Goal: Task Accomplishment & Management: Manage account settings

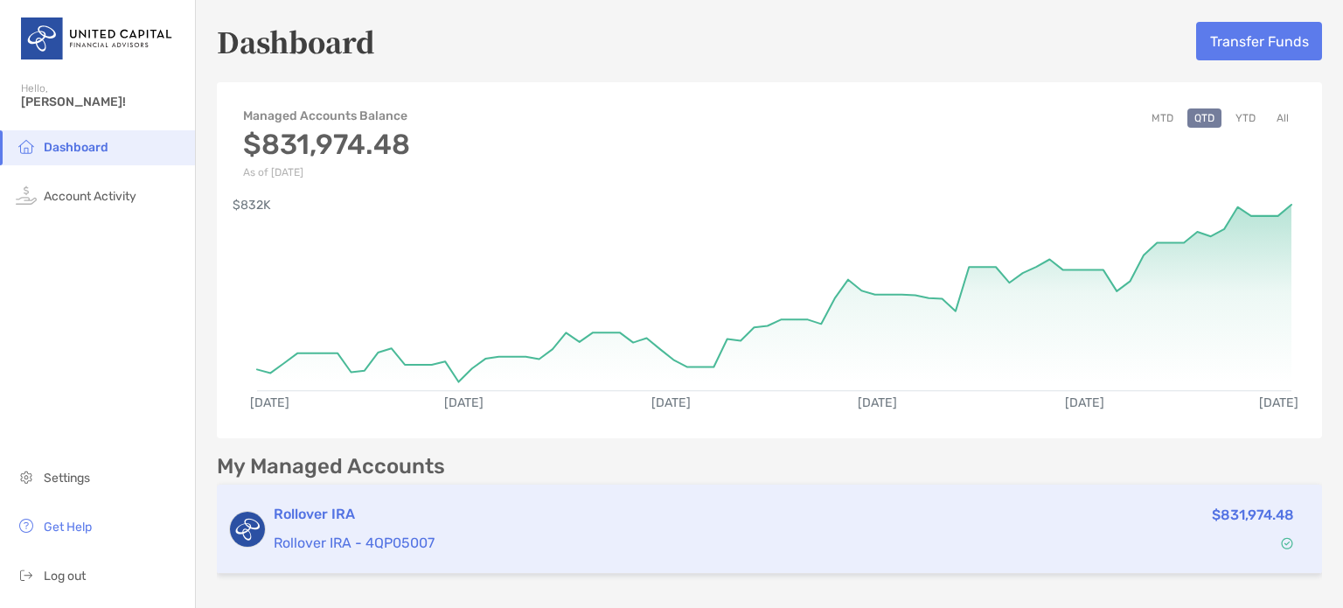
click at [380, 532] on p "Rollover IRA - 4QP05007" at bounding box center [620, 543] width 692 height 22
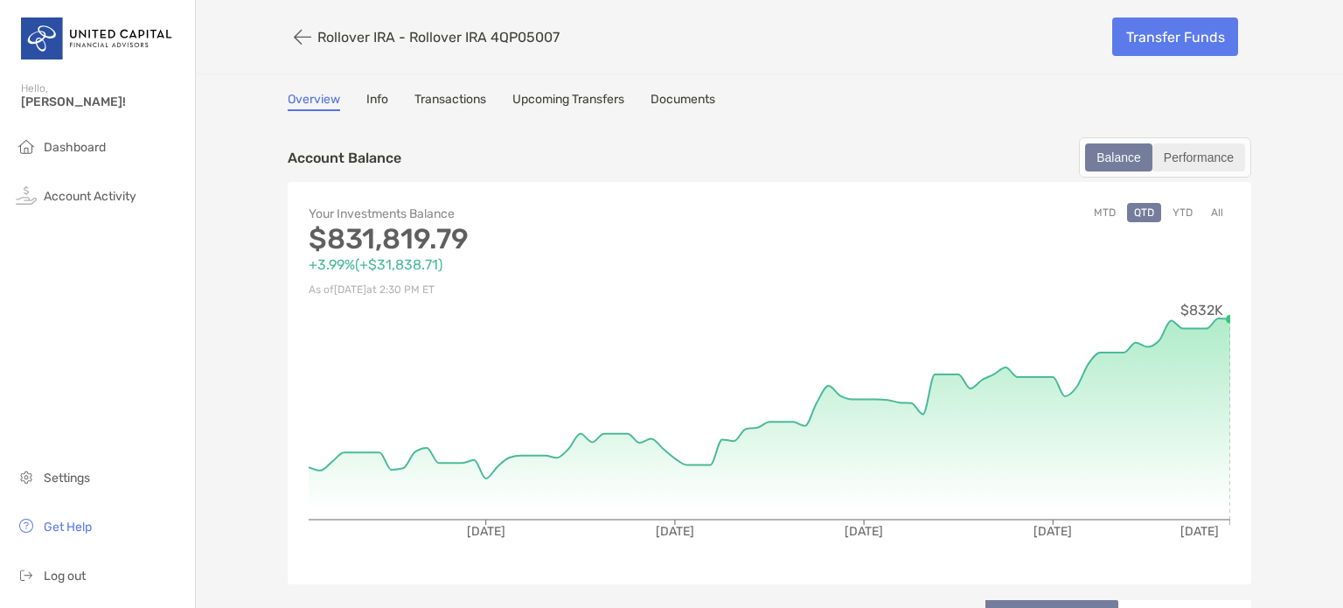
click at [1196, 157] on div "Performance" at bounding box center [1198, 157] width 89 height 24
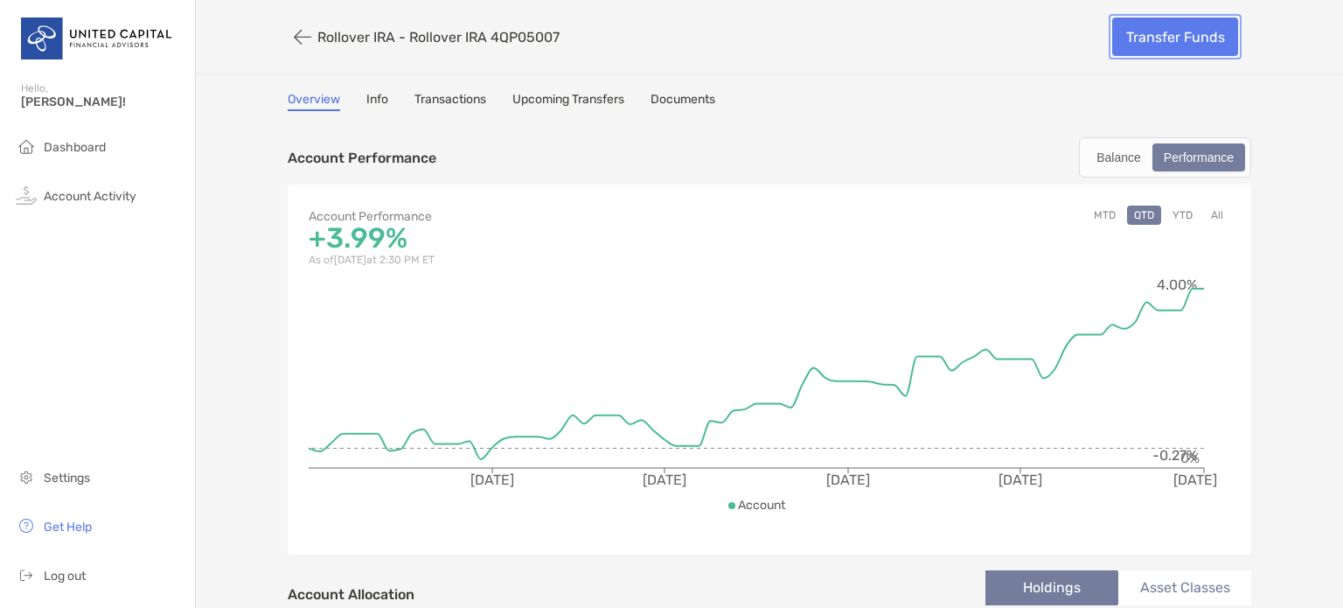
click at [1160, 33] on link "Transfer Funds" at bounding box center [1175, 36] width 126 height 38
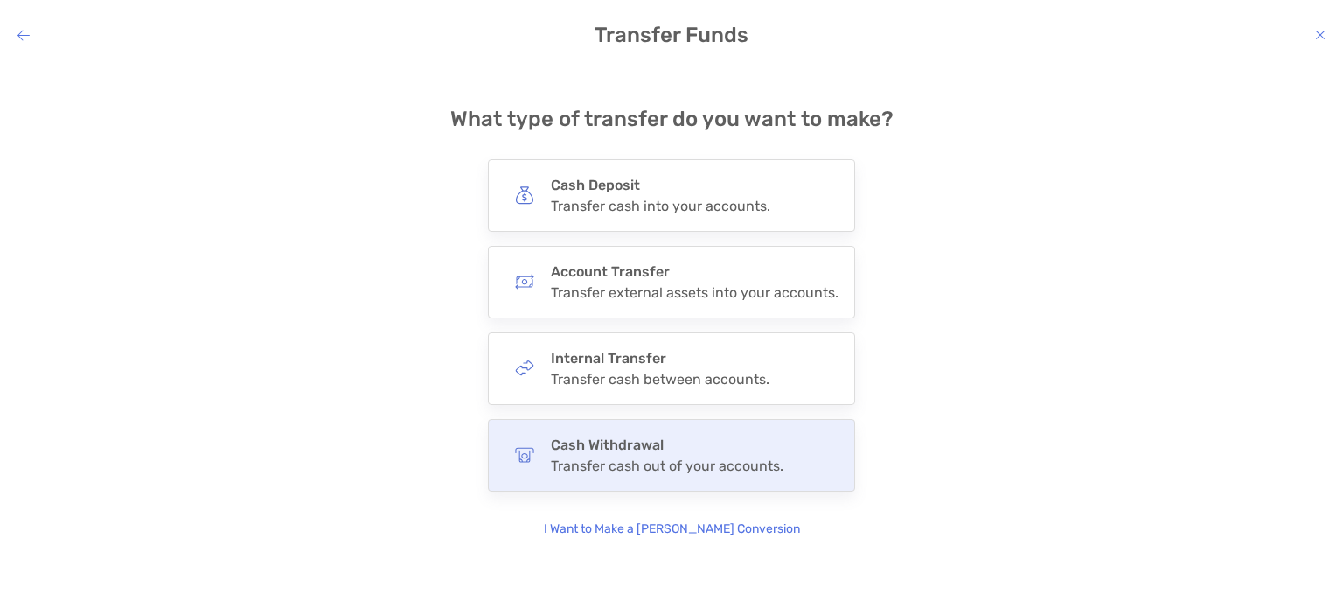
click at [628, 450] on h4 "Cash Withdrawal" at bounding box center [667, 444] width 233 height 17
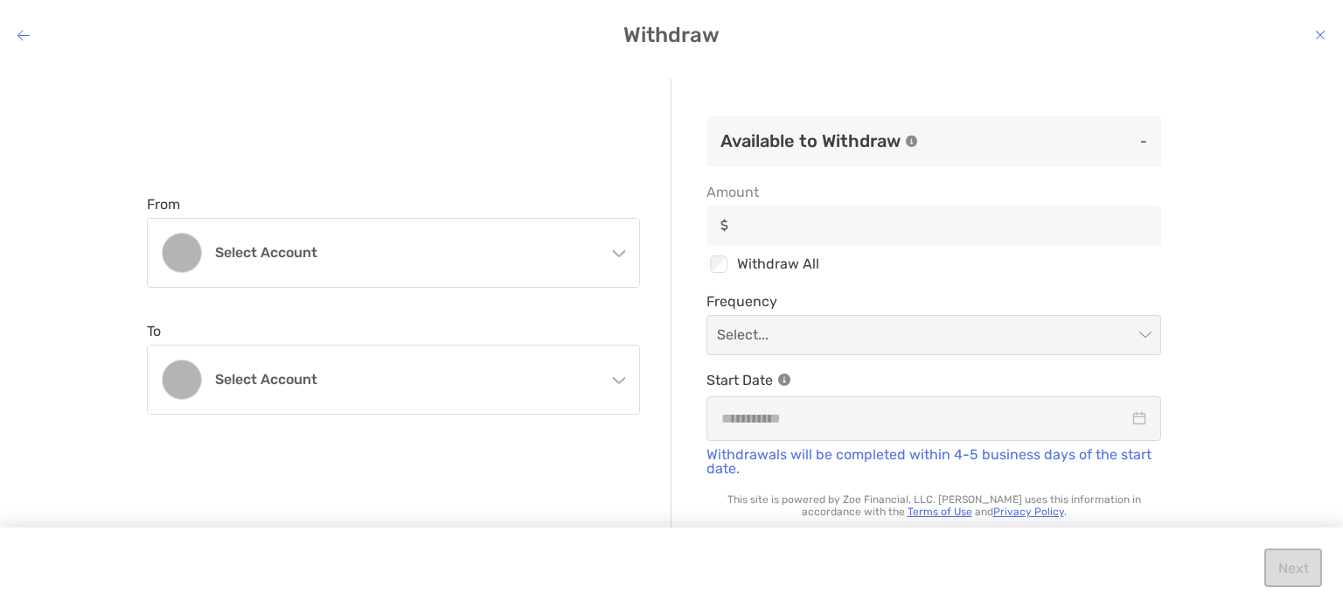
click at [619, 252] on icon "modal" at bounding box center [618, 250] width 14 height 14
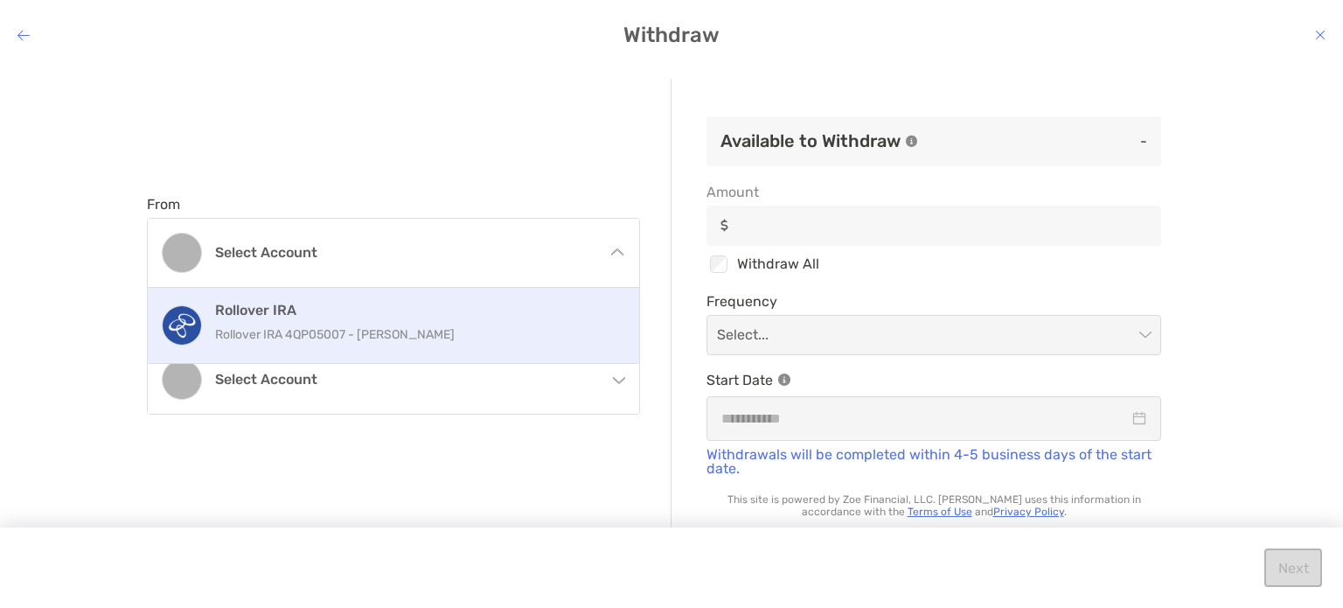
click at [408, 338] on p "Rollover IRA 4QP05007 - [PERSON_NAME]" at bounding box center [412, 335] width 394 height 22
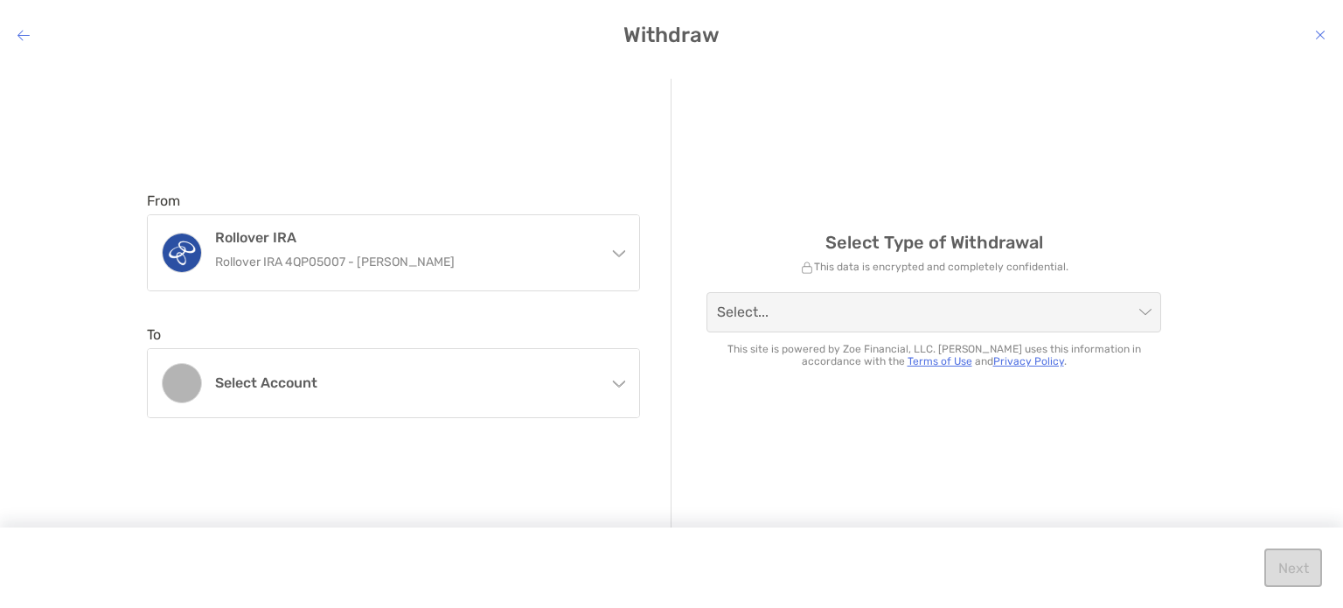
click at [619, 385] on icon "modal" at bounding box center [619, 383] width 12 height 6
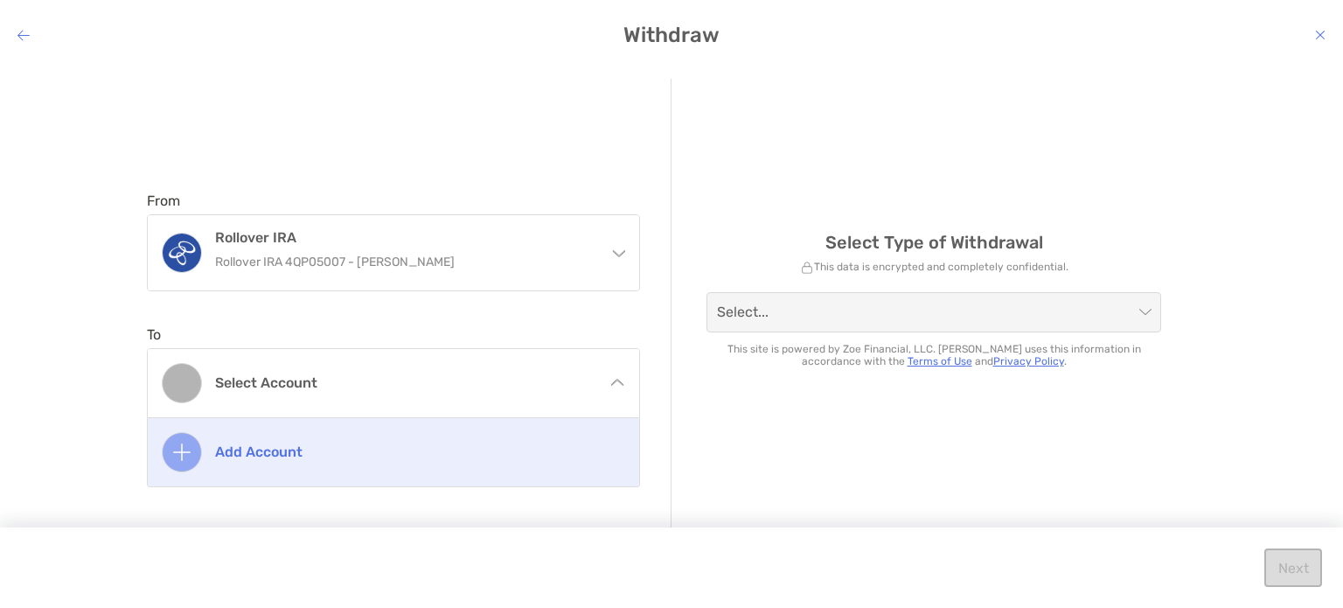
click at [265, 454] on h4 "Add account" at bounding box center [412, 451] width 394 height 17
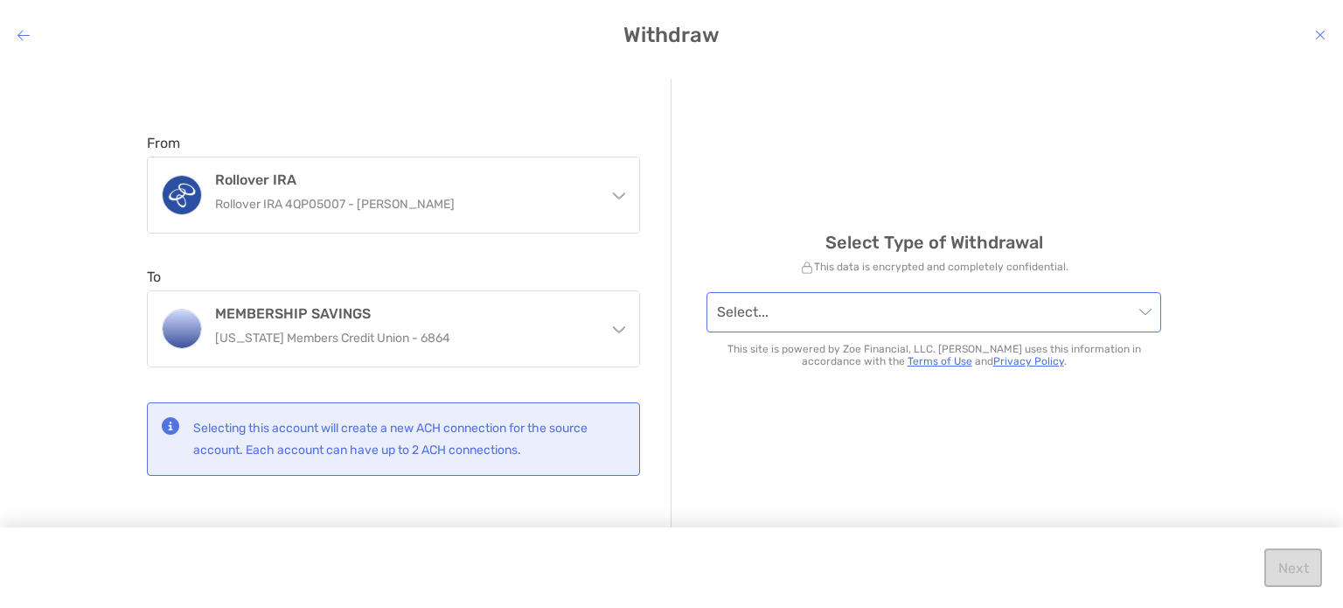
click at [1145, 313] on span "modal" at bounding box center [934, 312] width 434 height 38
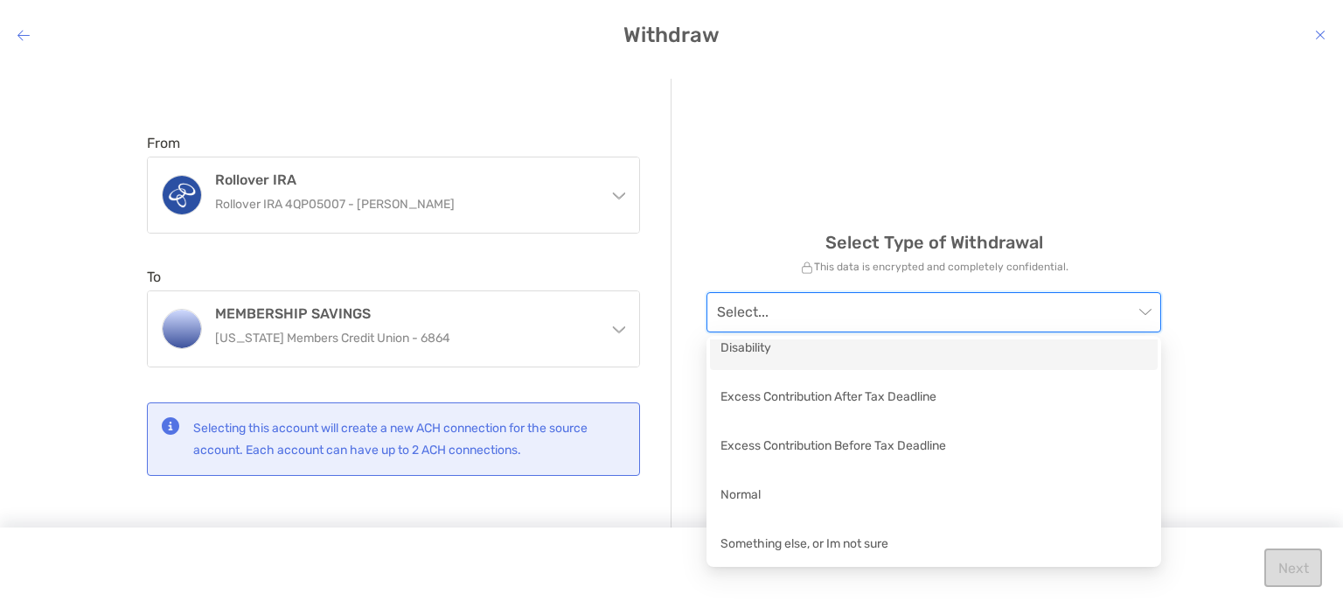
scroll to position [12, 0]
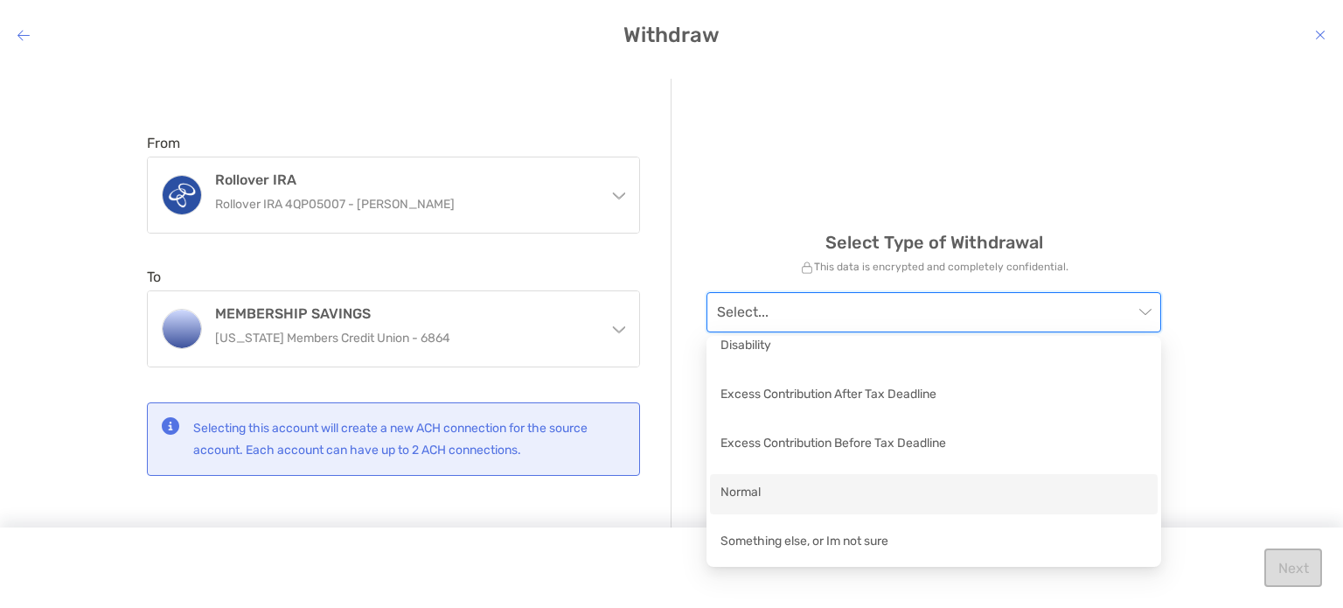
click at [745, 489] on div "Normal" at bounding box center [934, 494] width 427 height 22
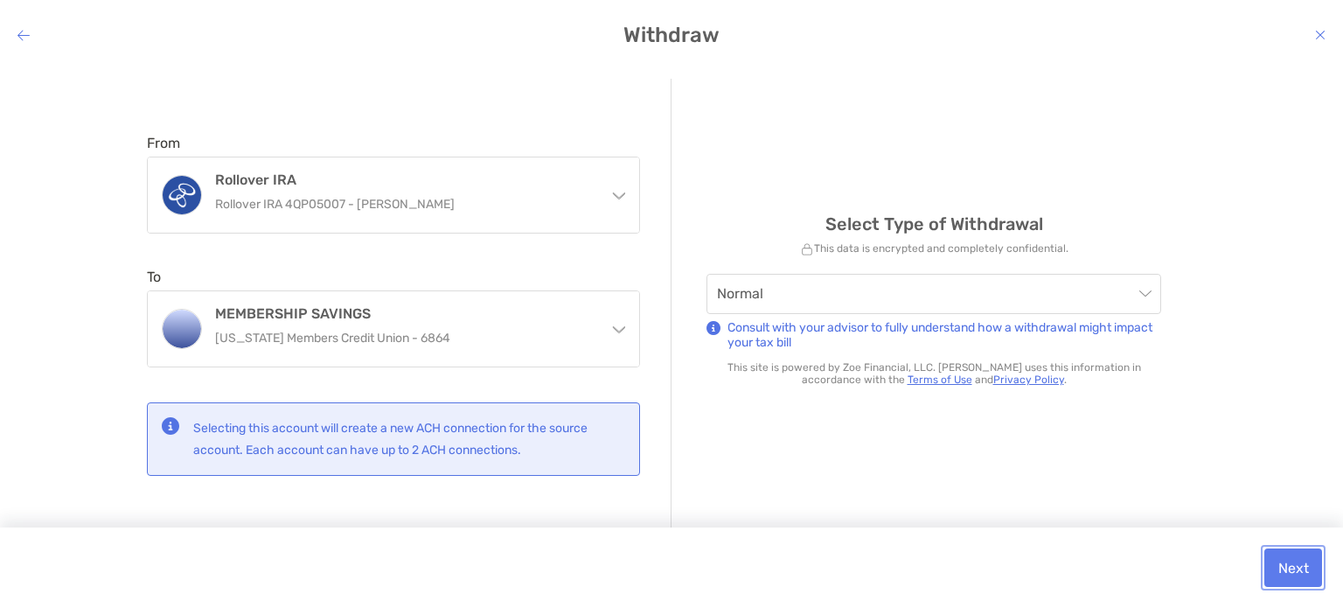
click at [1295, 561] on button "Next" at bounding box center [1294, 567] width 58 height 38
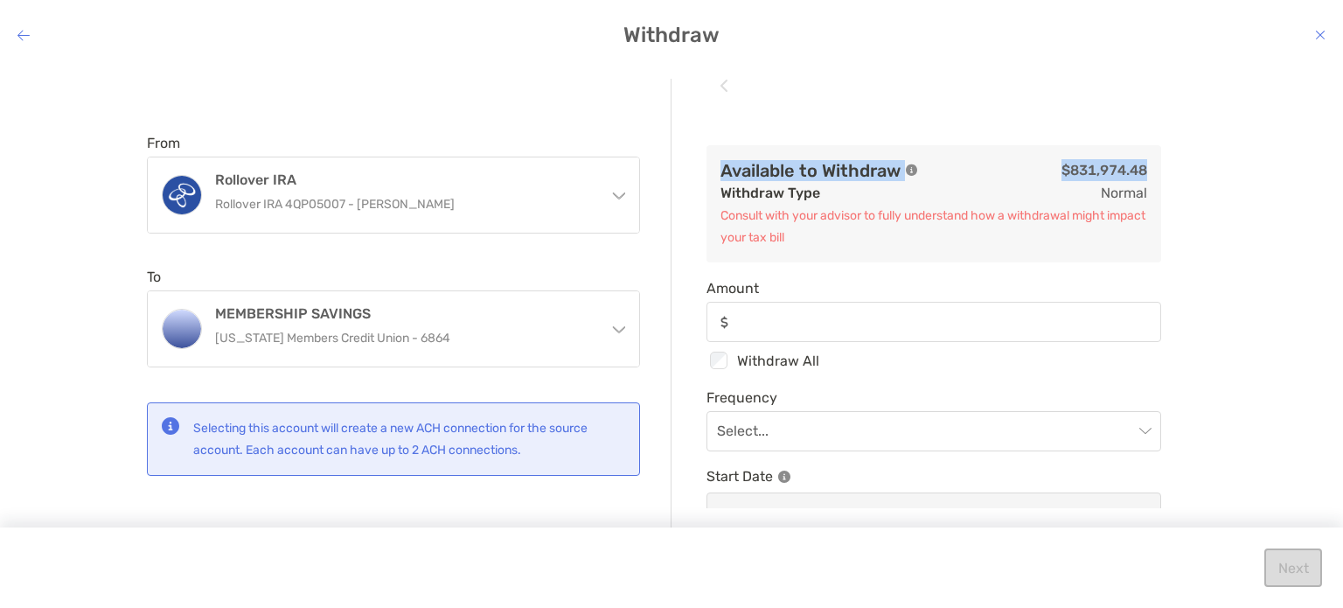
drag, startPoint x: 1342, startPoint y: 136, endPoint x: 1056, endPoint y: 69, distance: 294.6
click at [1056, 69] on div "From Rollover IRA Rollover IRA 4QP05007 - Stephen Matyi Rollover IRA Rollover I…" at bounding box center [671, 323] width 1343 height 517
click at [770, 309] on div "modal" at bounding box center [934, 322] width 455 height 40
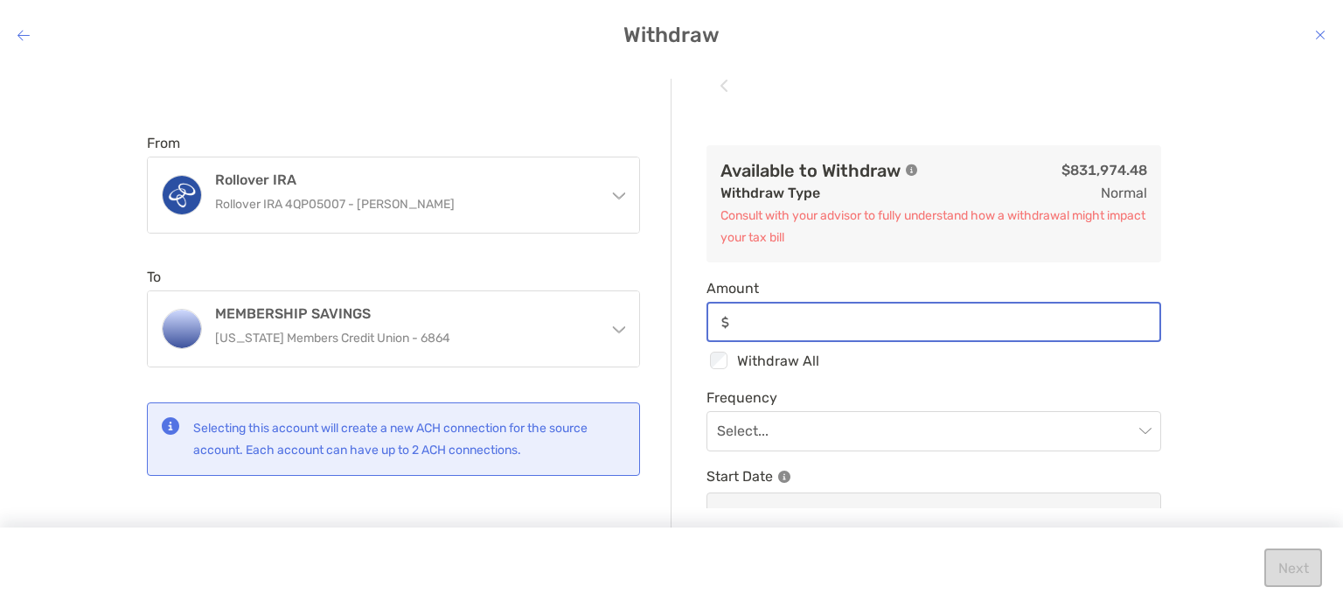
click at [770, 315] on input "Amount" at bounding box center [947, 322] width 423 height 15
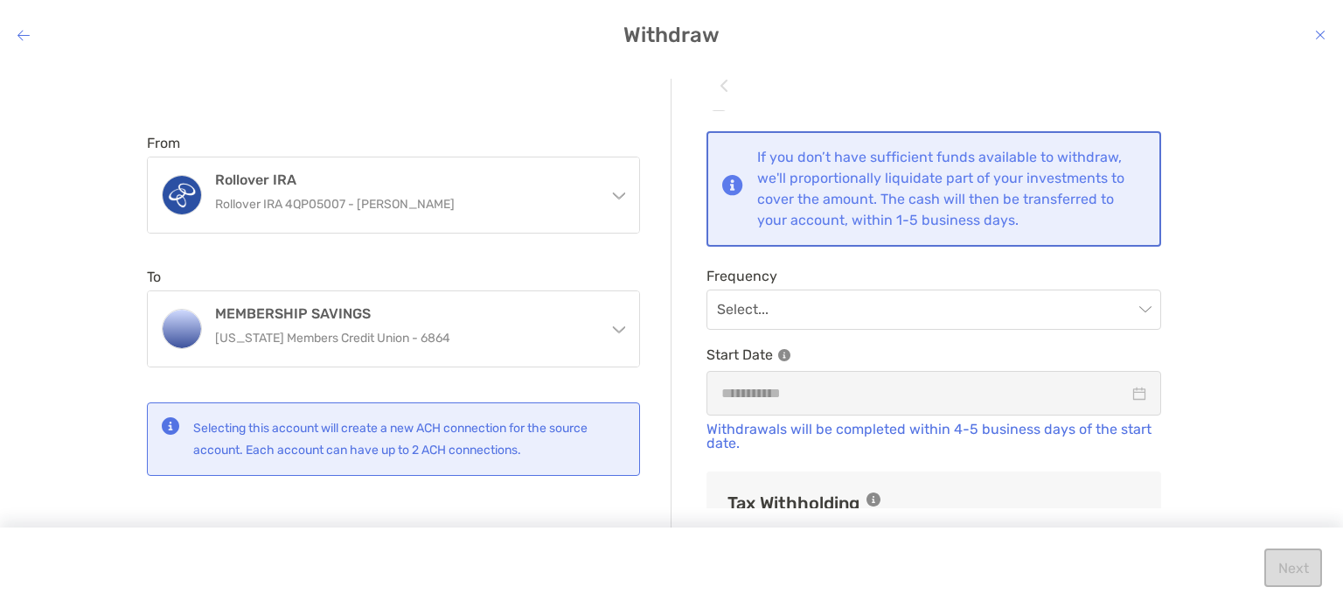
scroll to position [262, 0]
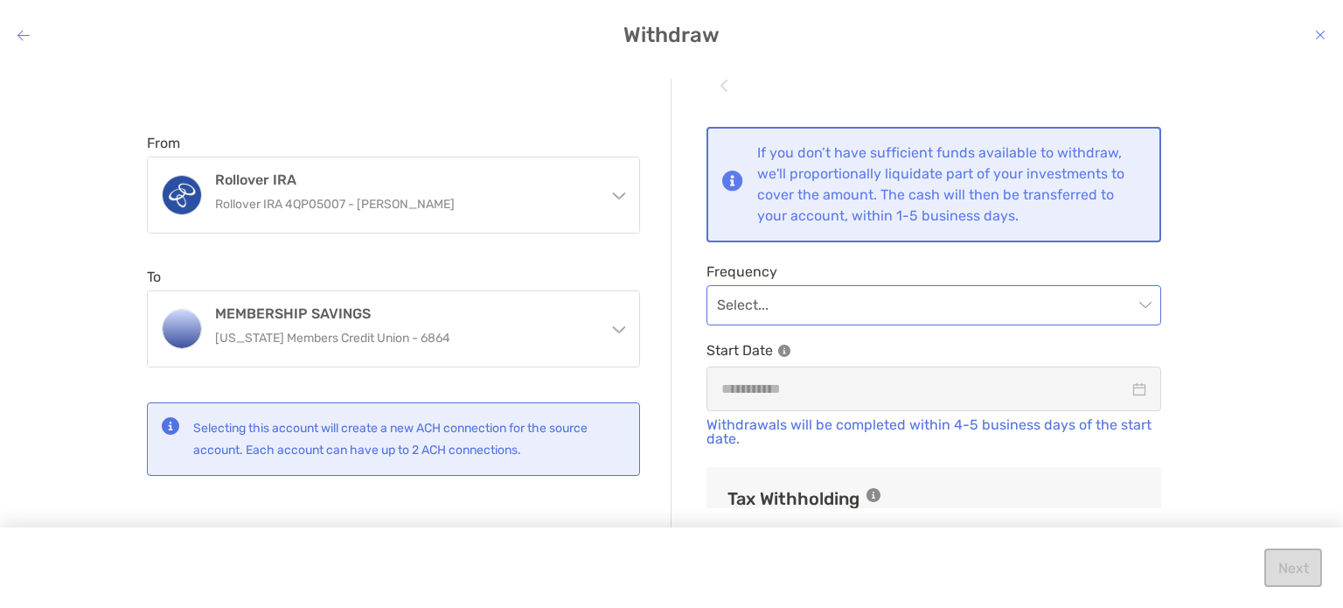
click at [1133, 303] on span "modal" at bounding box center [934, 305] width 434 height 38
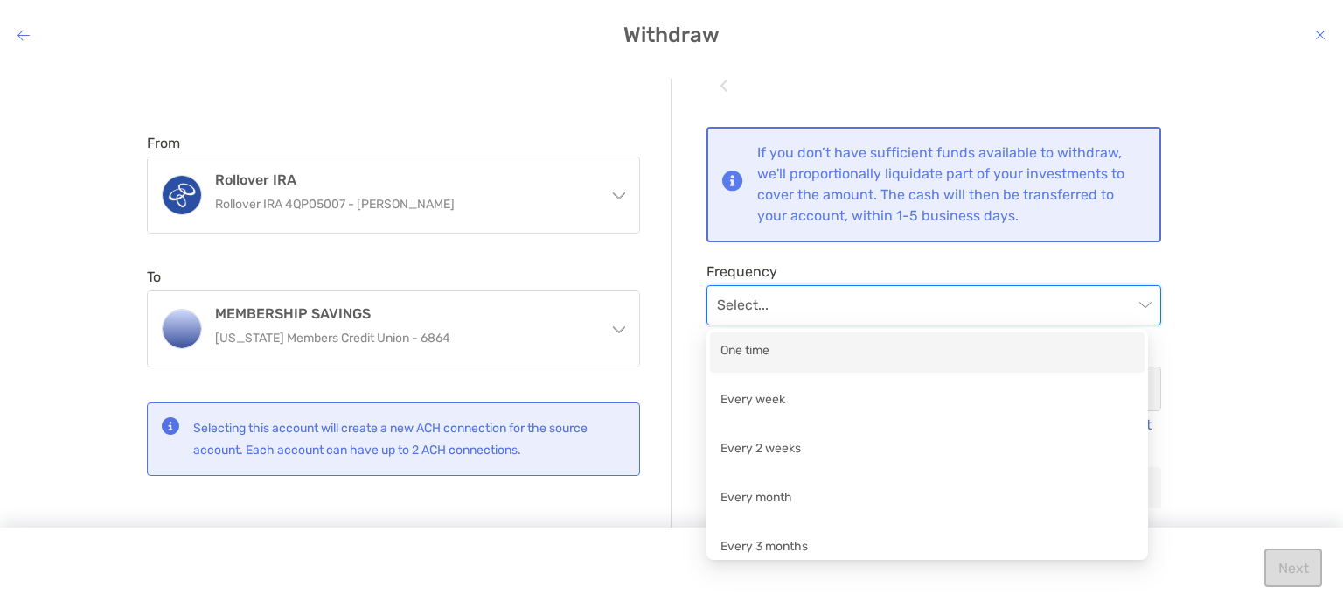
click at [805, 349] on div "One time" at bounding box center [928, 352] width 414 height 22
type input "******"
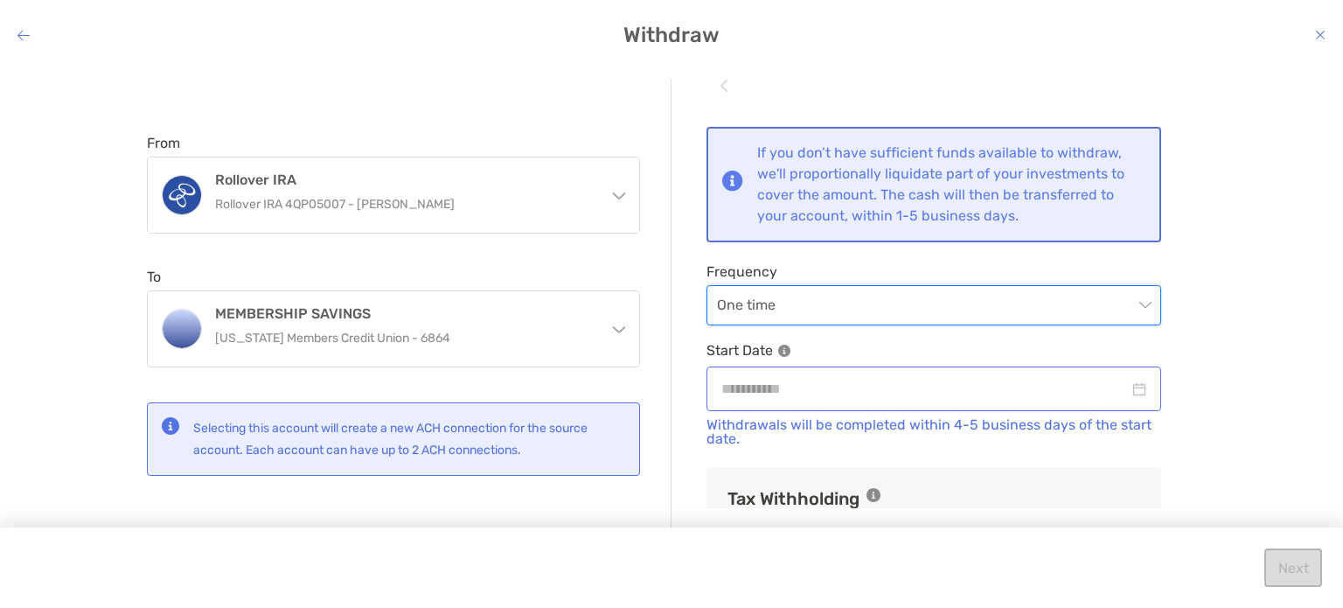
click at [1126, 390] on div "modal" at bounding box center [933, 389] width 425 height 22
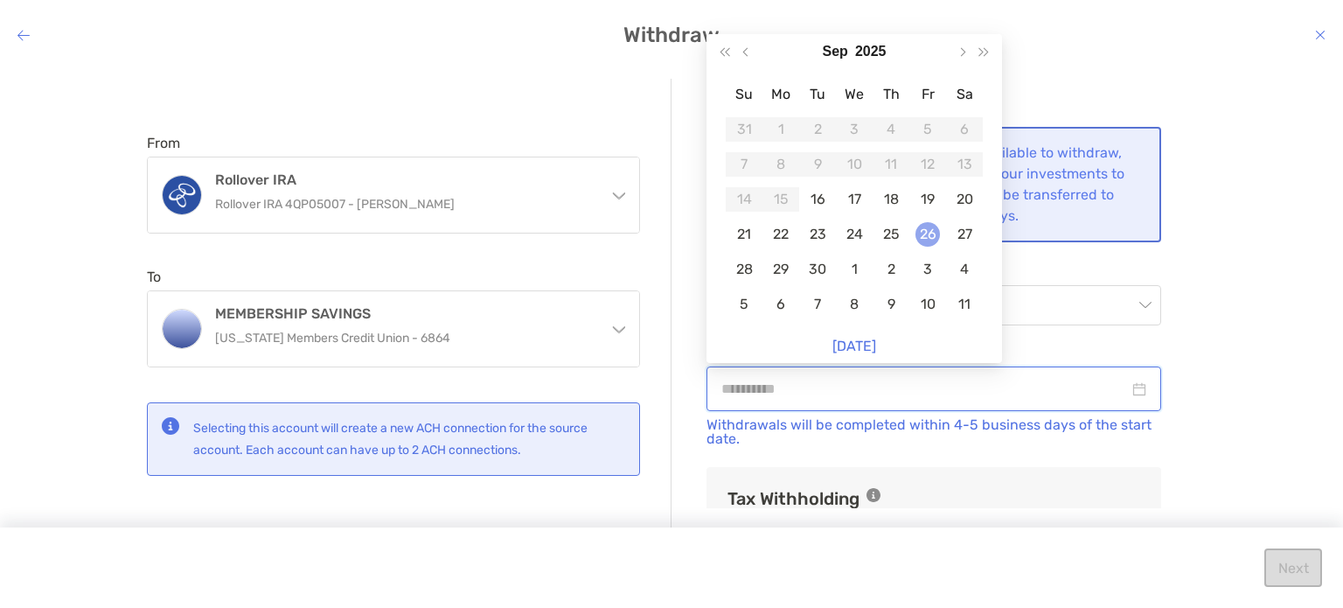
type input "**********"
click at [927, 230] on div "26" at bounding box center [928, 234] width 24 height 24
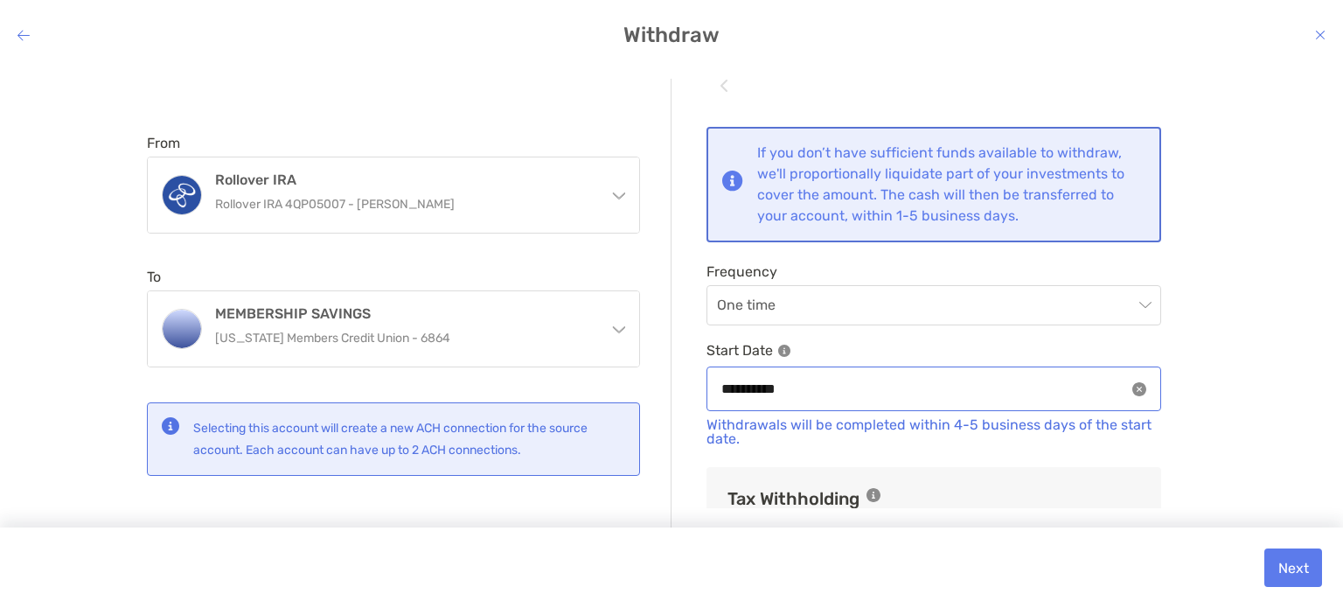
click at [1132, 384] on icon "close-circle" at bounding box center [1139, 389] width 14 height 14
type input "******"
click at [1128, 387] on div "modal" at bounding box center [933, 389] width 425 height 22
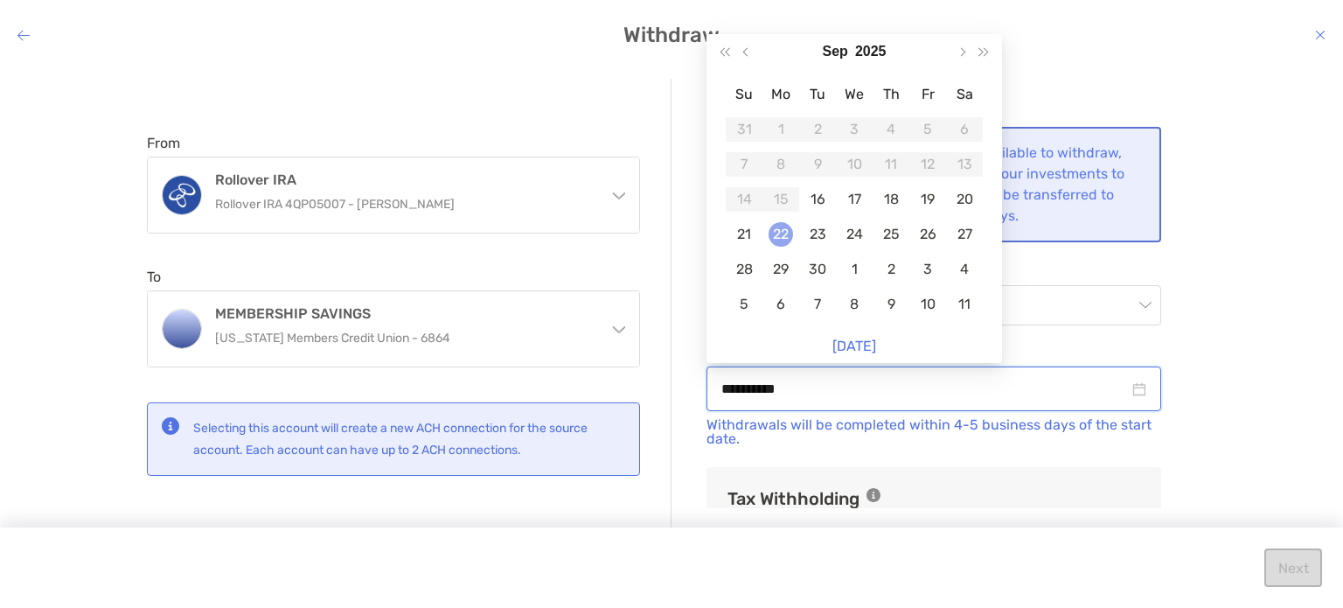
type input "**********"
click at [777, 230] on div "22" at bounding box center [781, 234] width 24 height 24
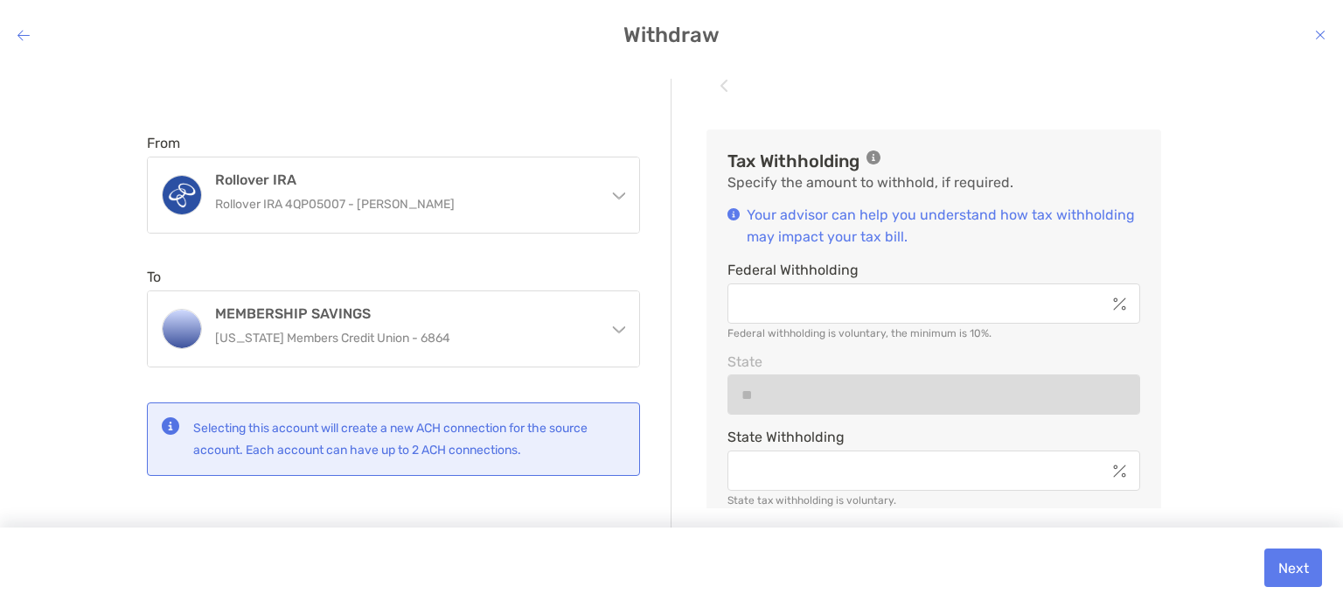
scroll to position [602, 0]
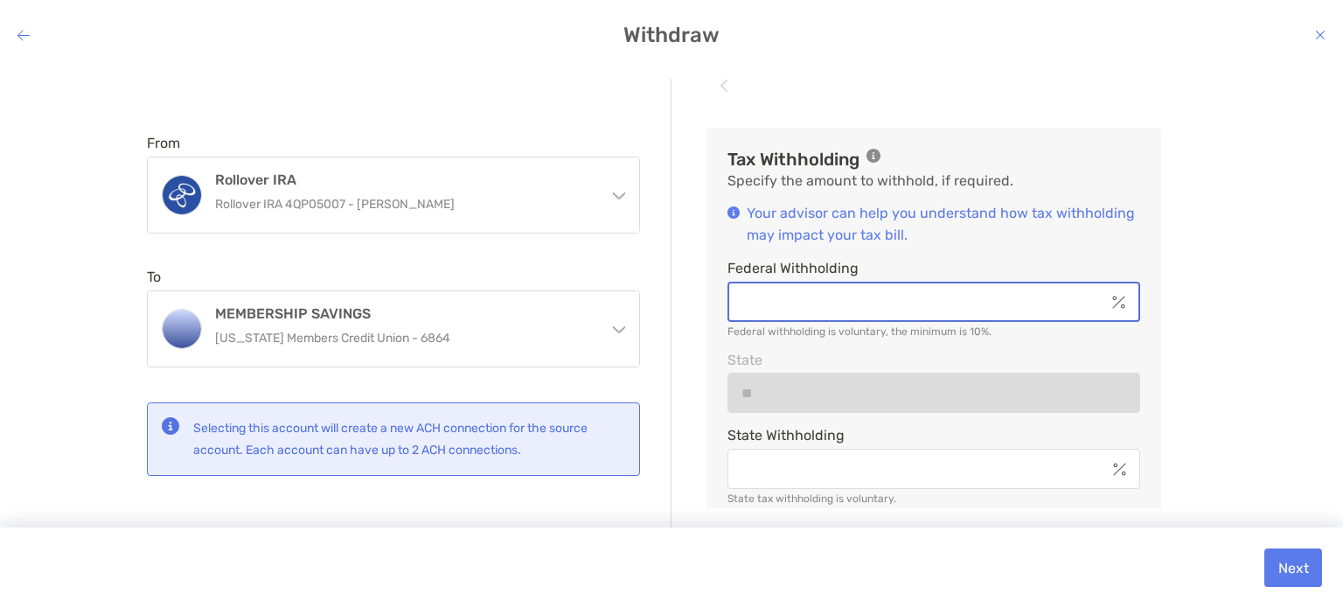
click at [841, 303] on input "Federal Withholding" at bounding box center [917, 302] width 376 height 15
type input "******"
type input "*"
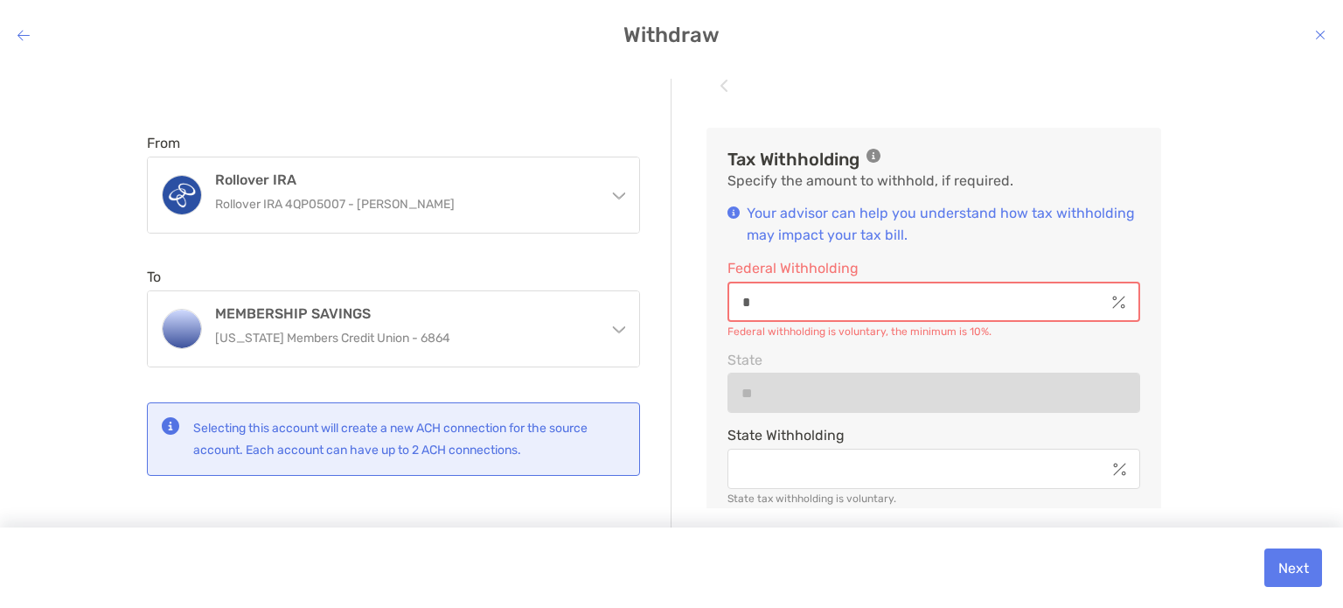
type input "******"
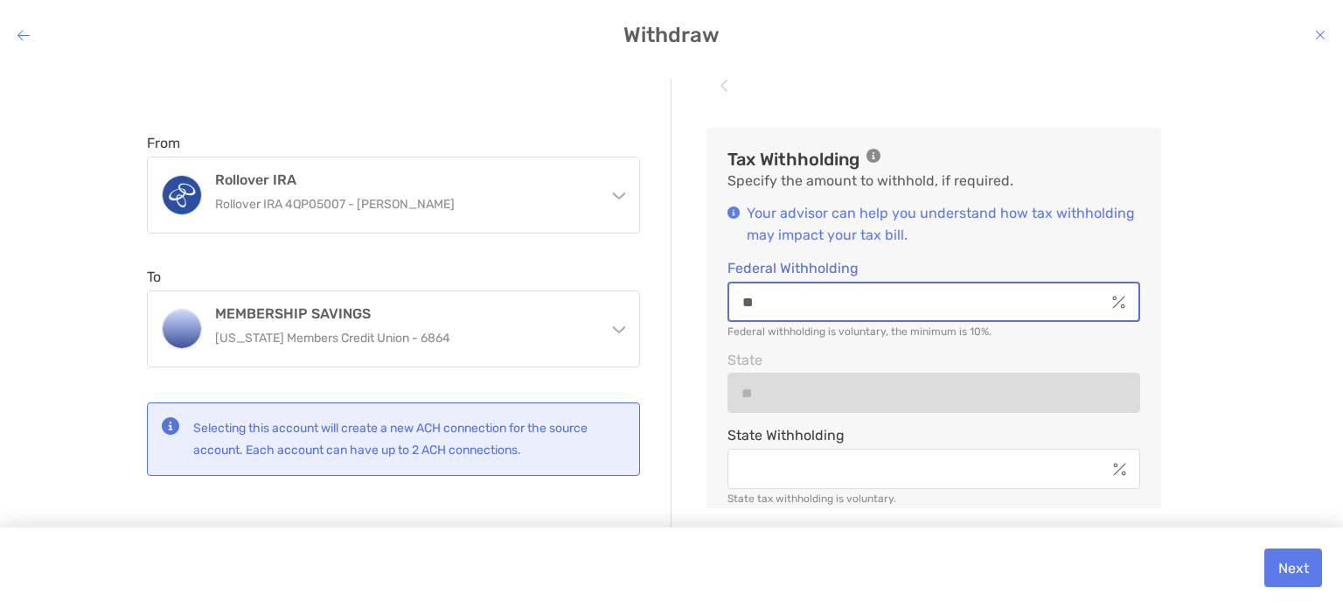
type input "**"
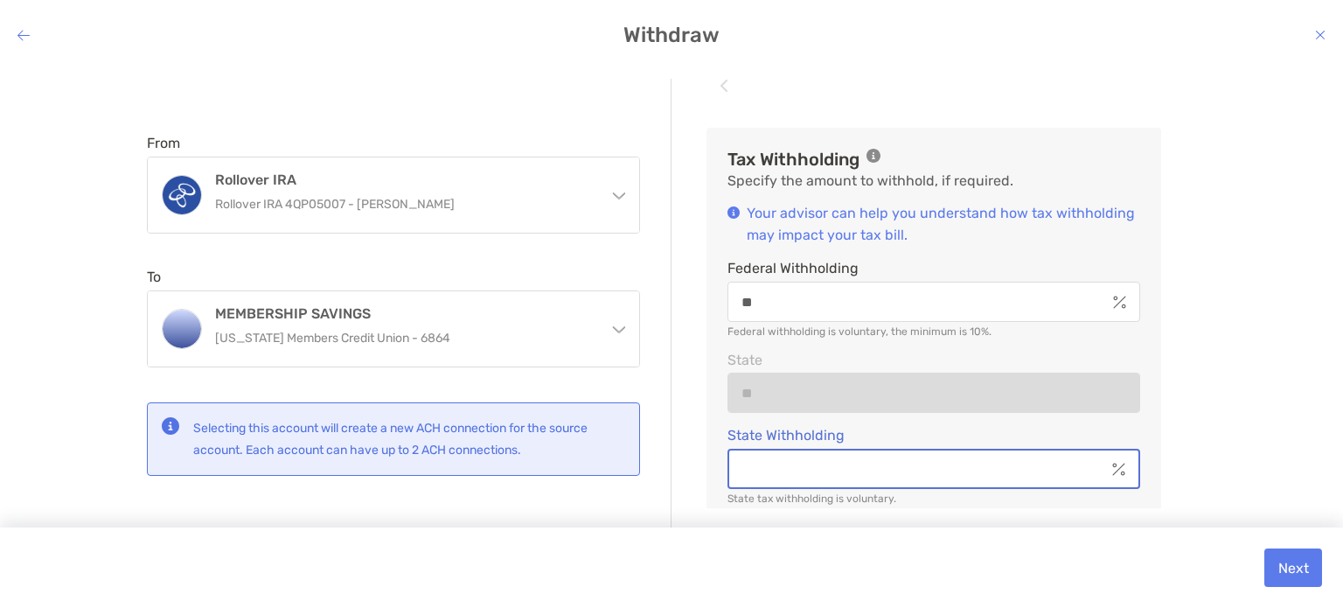
click at [1050, 471] on input "State Withholding" at bounding box center [917, 469] width 376 height 15
type input "******"
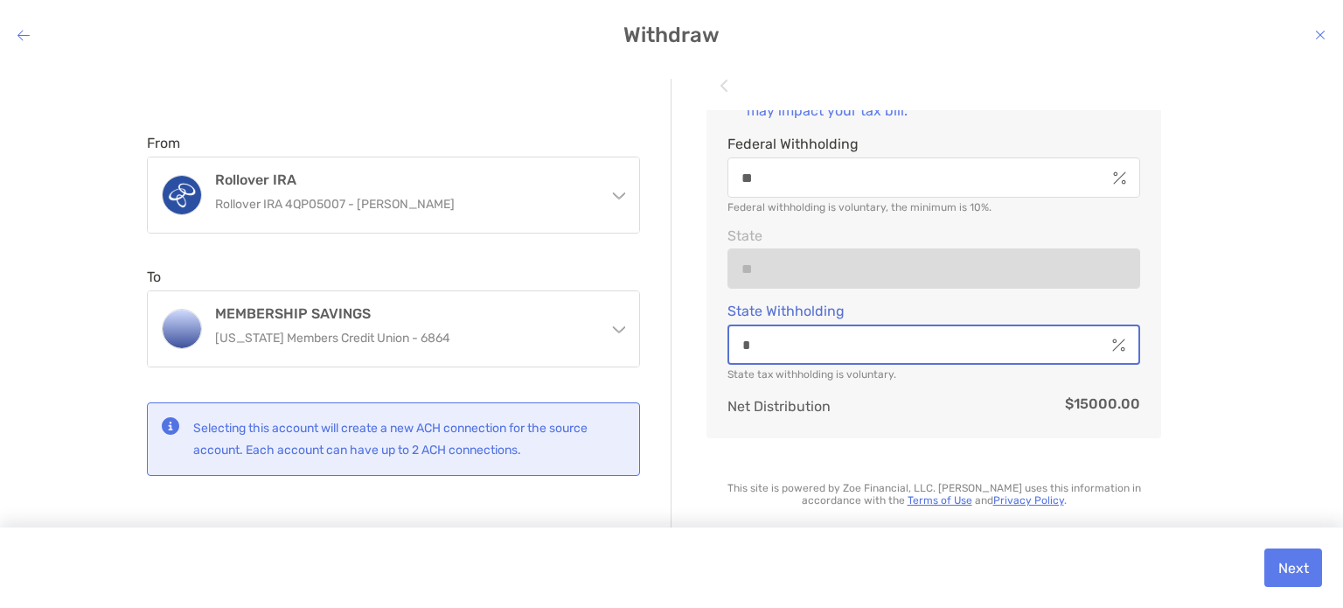
scroll to position [733, 0]
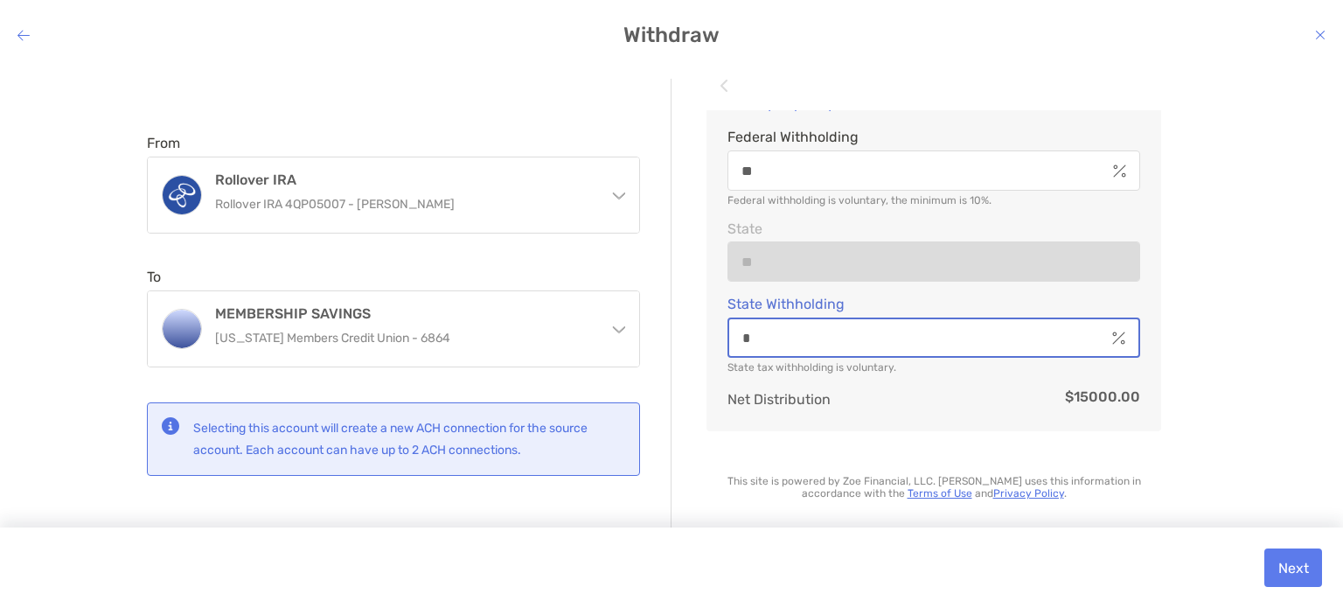
type input "*"
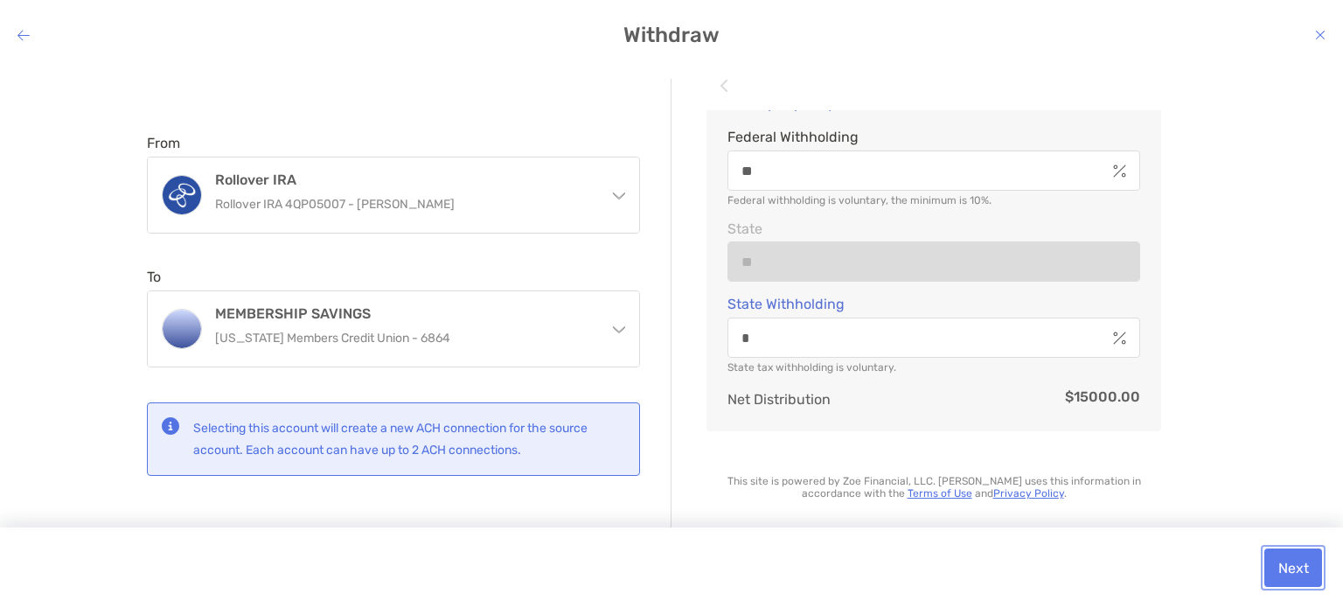
click at [1289, 562] on button "Next" at bounding box center [1294, 567] width 58 height 38
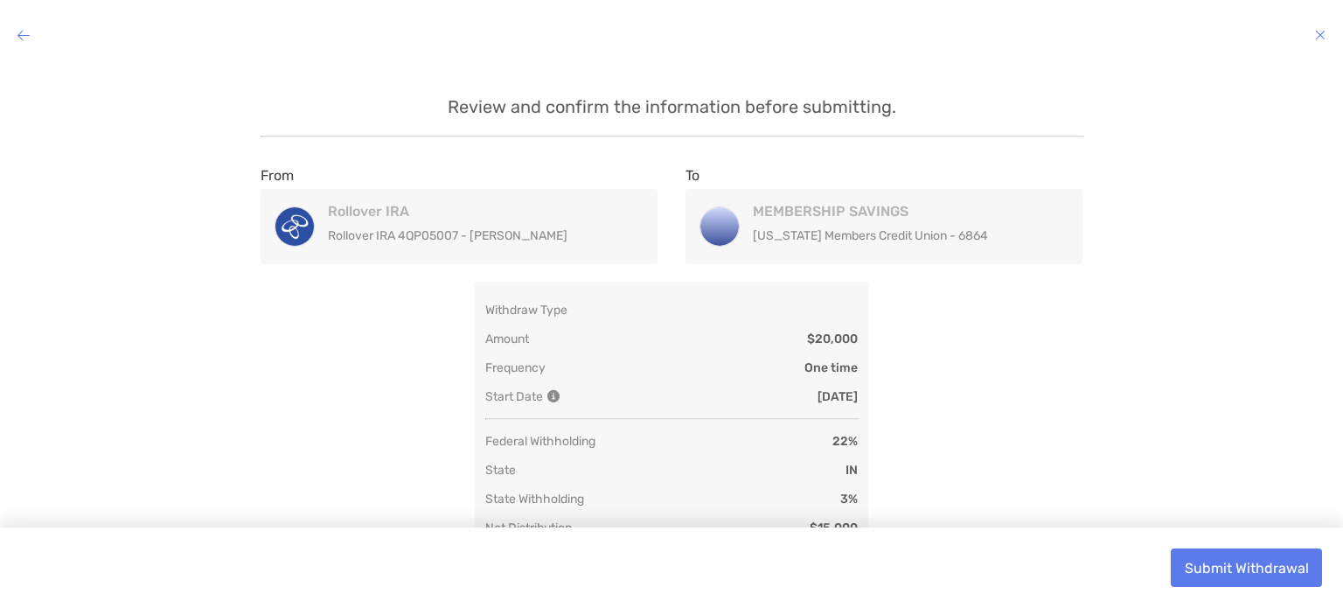
click at [1175, 310] on div "Review and confirm the information before submitting. From Rollover IRA Rollove…" at bounding box center [671, 305] width 1315 height 452
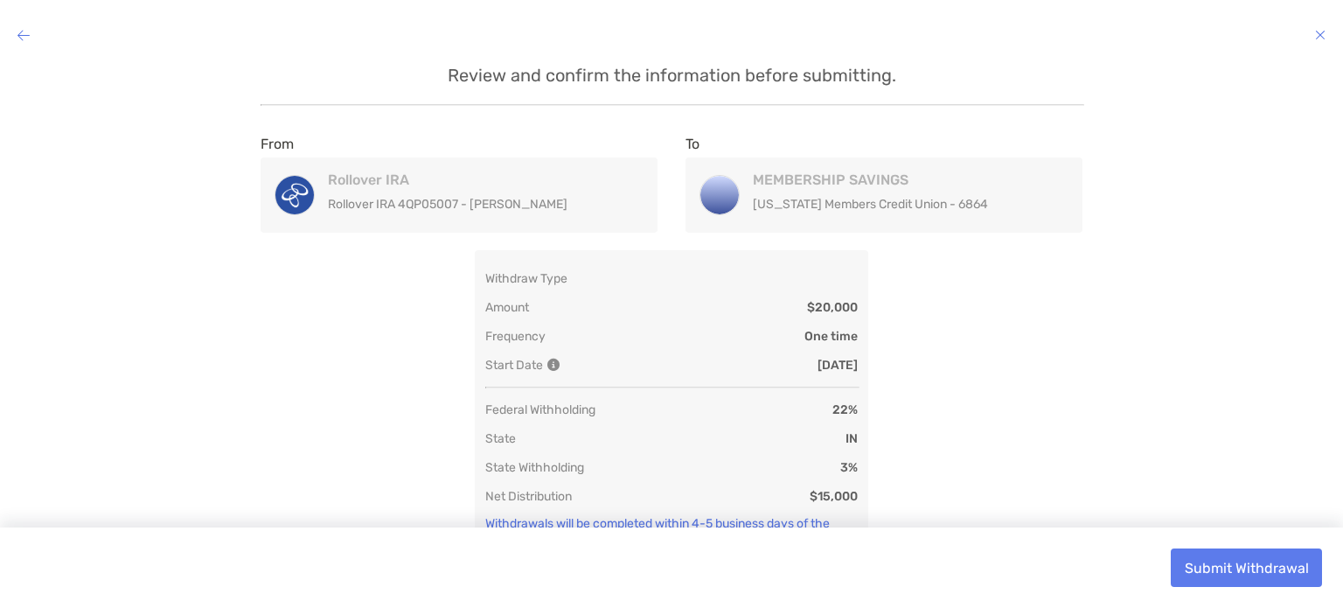
scroll to position [12, 0]
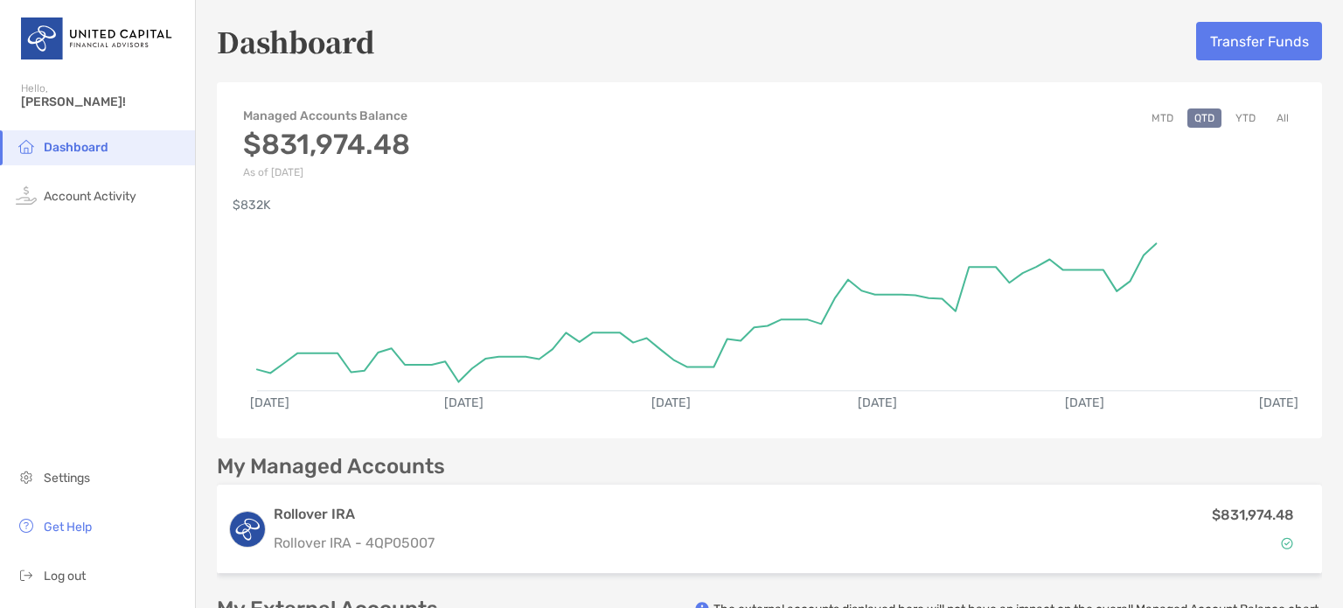
drag, startPoint x: 0, startPoint y: 0, endPoint x: 880, endPoint y: 301, distance: 929.8
click at [880, 301] on icon "[DATE] [DATE] [DATE] [DATE] [DATE] [DATE] $832K" at bounding box center [774, 294] width 1035 height 178
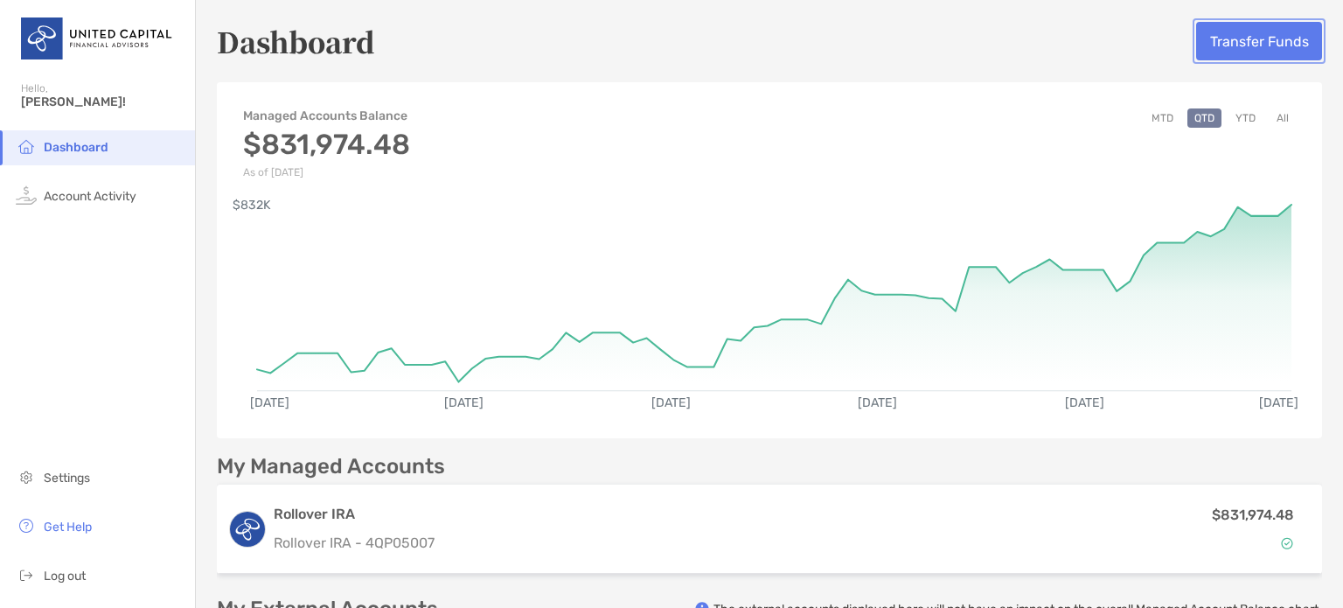
click at [1251, 34] on button "Transfer Funds" at bounding box center [1259, 41] width 126 height 38
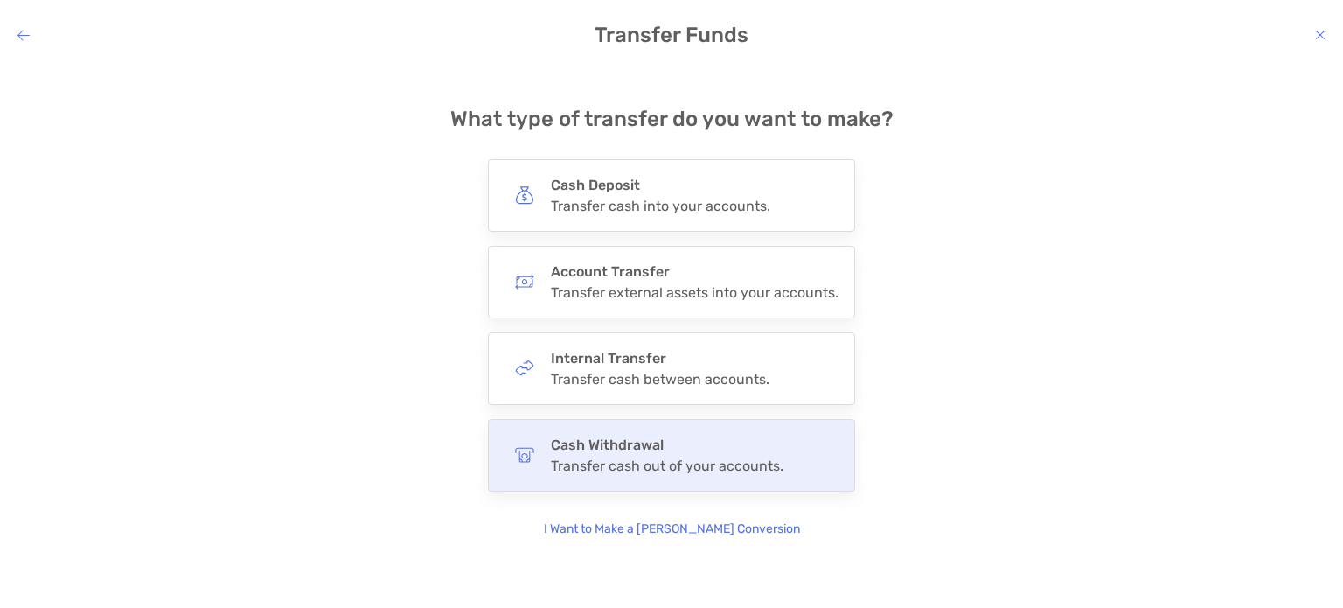
click at [631, 448] on h4 "Cash Withdrawal" at bounding box center [667, 444] width 233 height 17
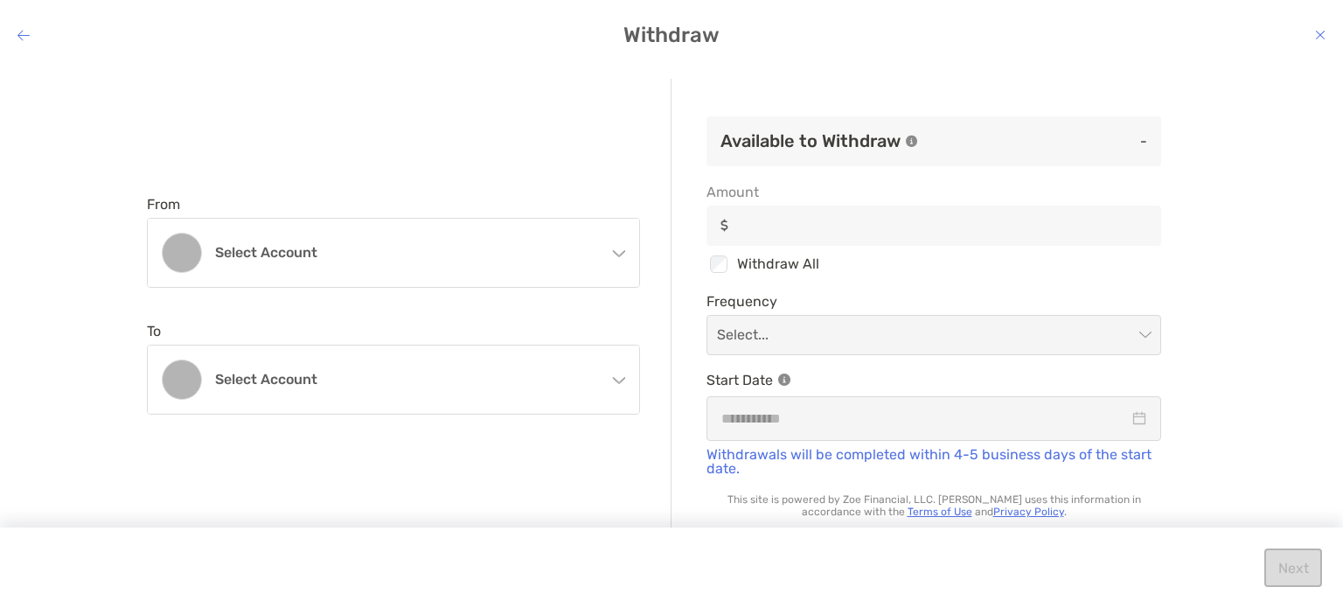
click at [618, 252] on icon "modal" at bounding box center [618, 250] width 14 height 14
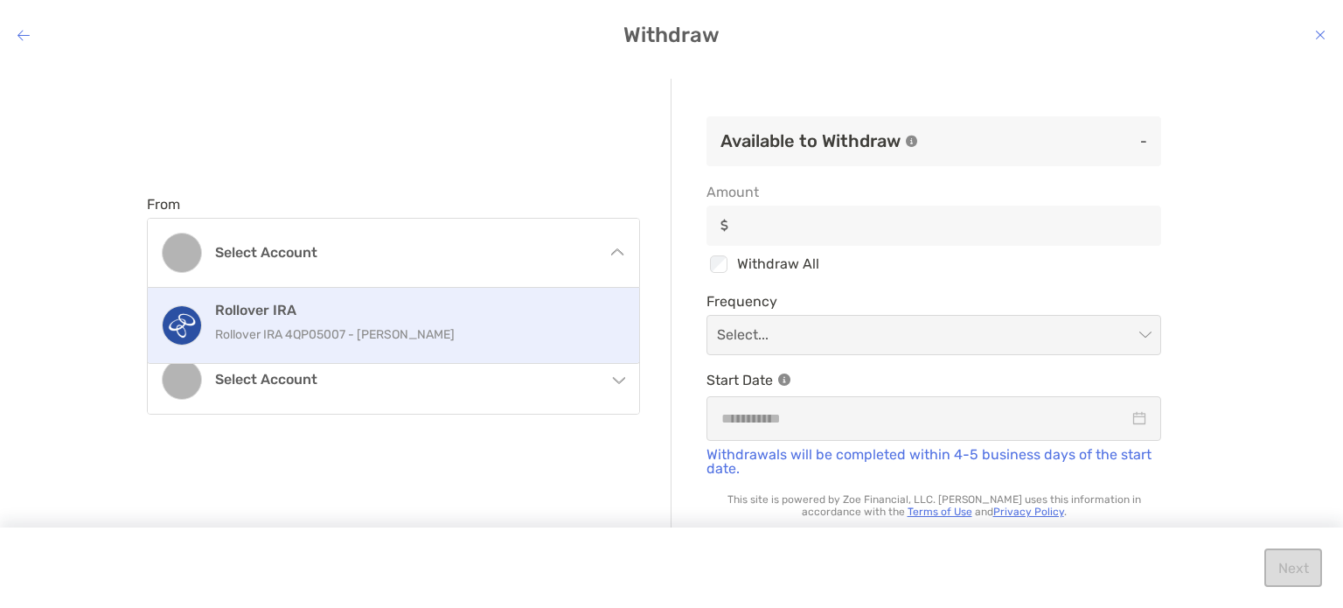
click at [388, 336] on p "Rollover IRA 4QP05007 - [PERSON_NAME]" at bounding box center [412, 335] width 394 height 22
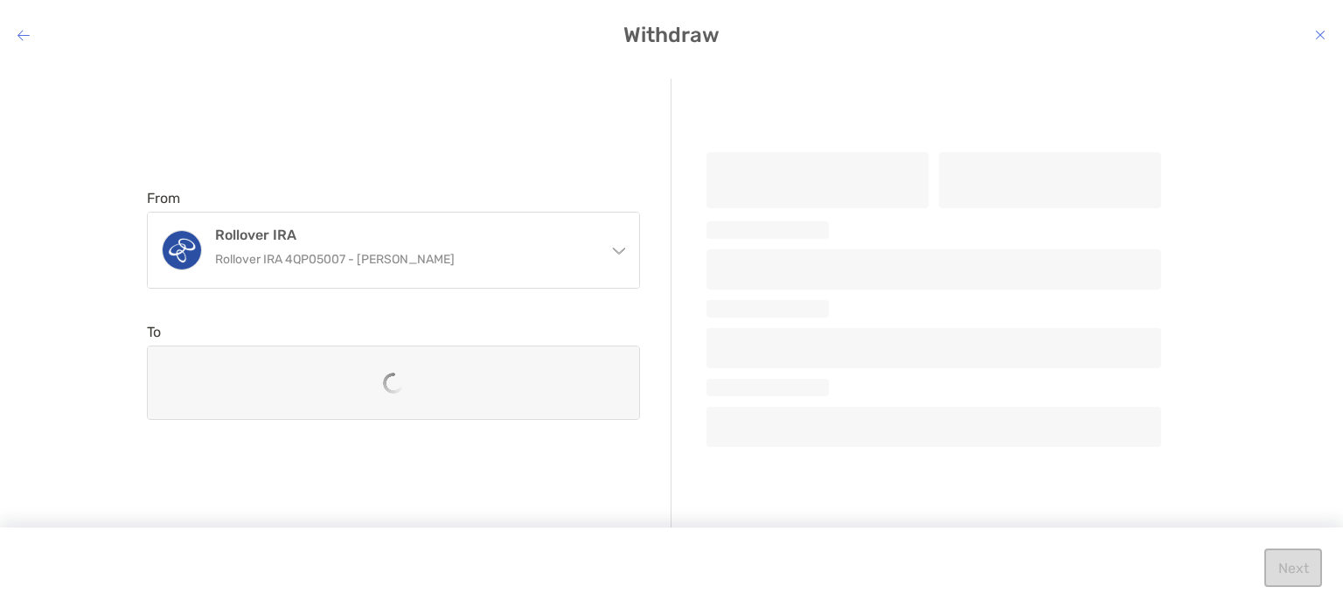
click at [511, 380] on div "modal" at bounding box center [393, 382] width 491 height 73
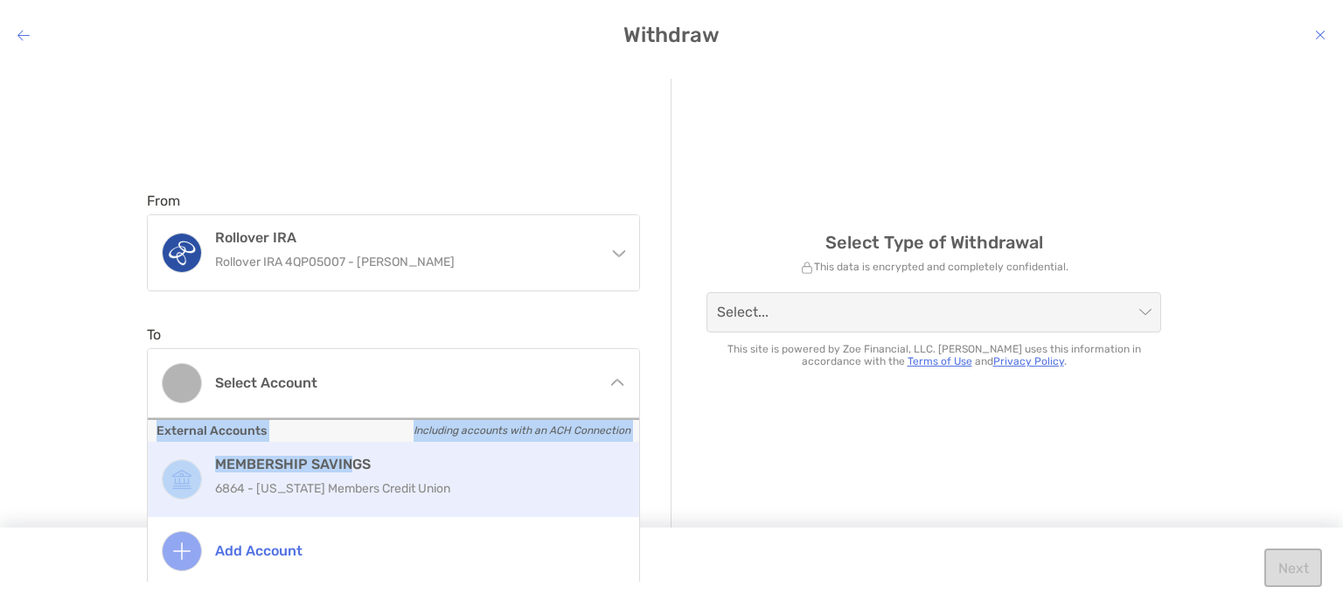
click at [343, 418] on div "To Select account External Accounts Including accounts with an ACH Connection M…" at bounding box center [393, 372] width 493 height 92
click at [192, 475] on img "modal" at bounding box center [182, 479] width 38 height 38
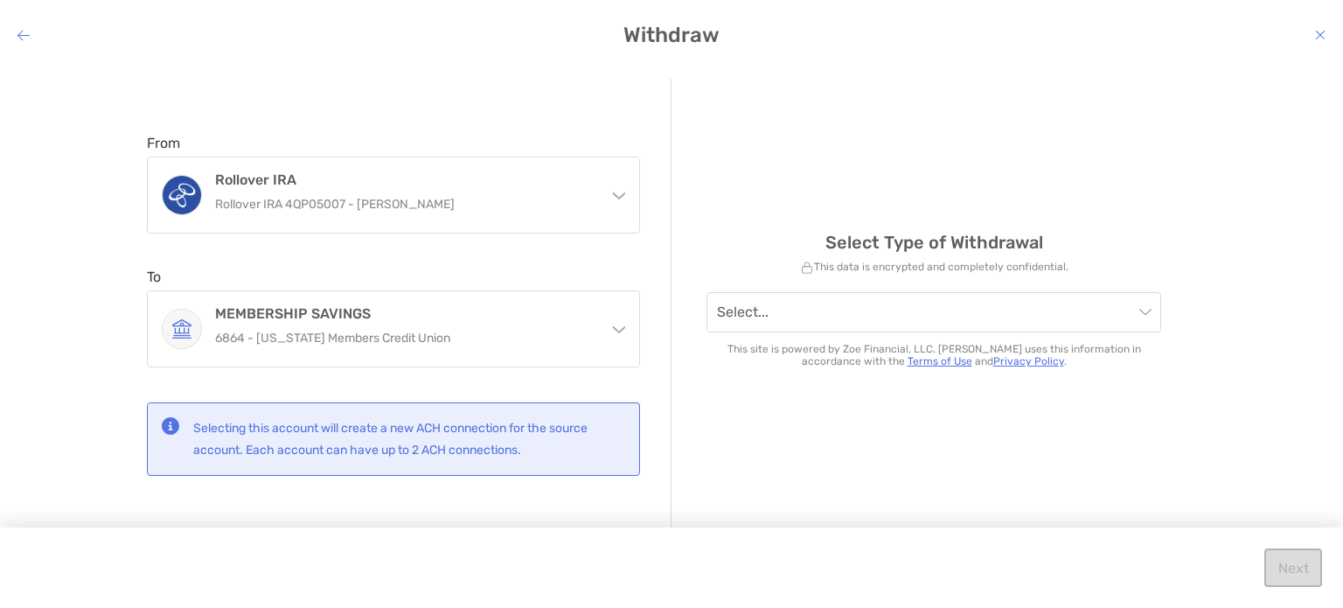
click at [75, 316] on div "From Rollover IRA Rollover IRA 4QP05007 - [PERSON_NAME] Rollover IRA Rollover I…" at bounding box center [671, 323] width 1343 height 517
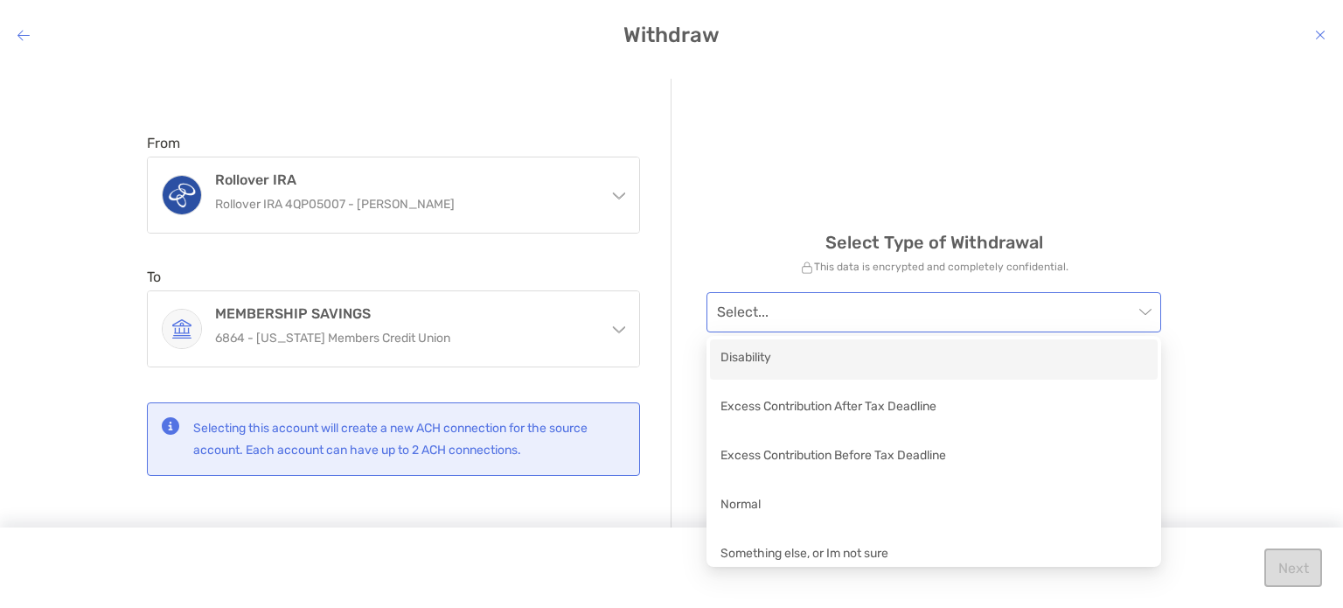
click at [1147, 310] on span "modal" at bounding box center [934, 312] width 434 height 38
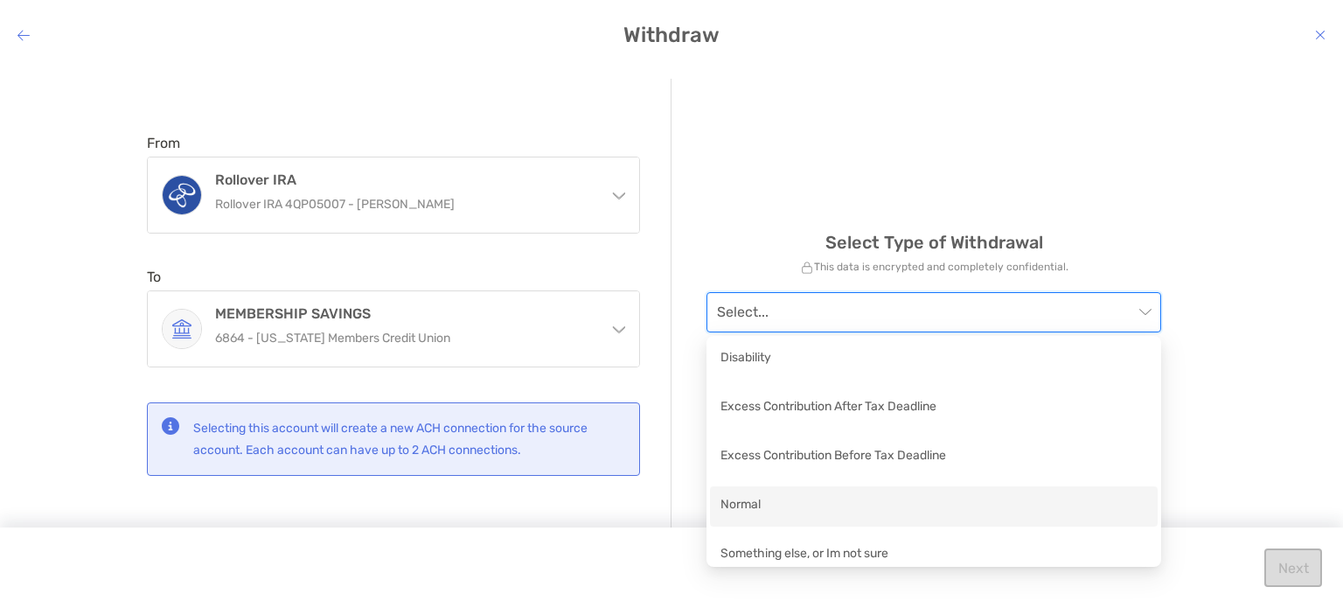
click at [769, 508] on div "Normal" at bounding box center [934, 506] width 427 height 22
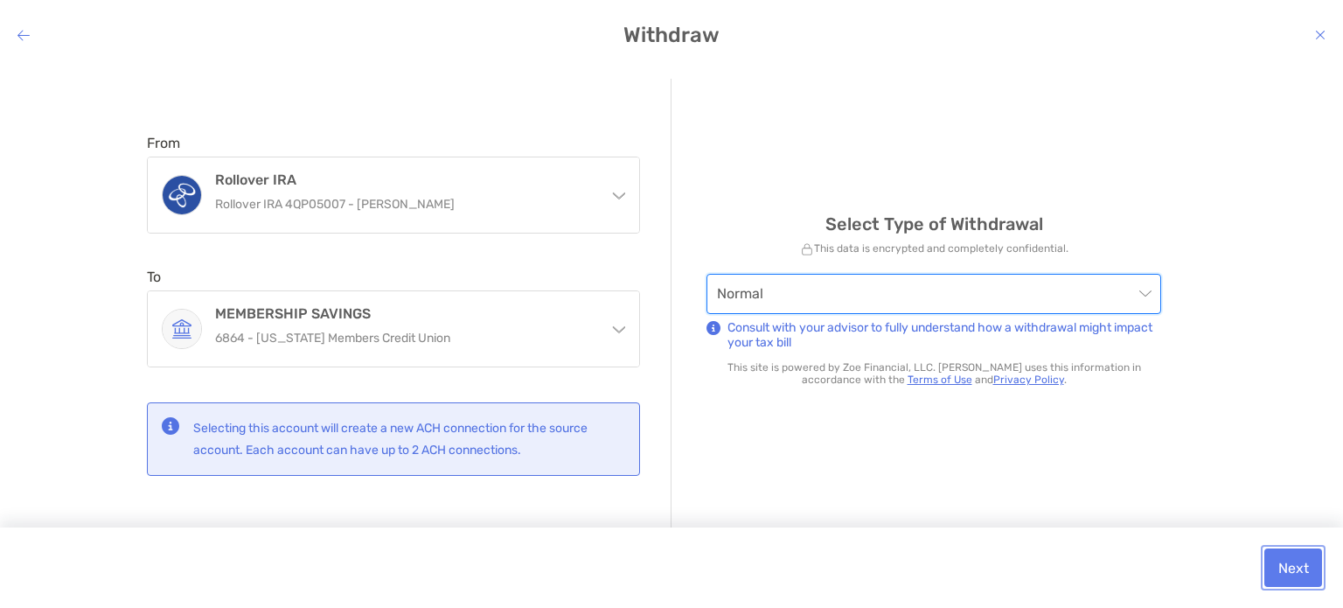
click at [1293, 566] on button "Next" at bounding box center [1294, 567] width 58 height 38
